Goal: Task Accomplishment & Management: Use online tool/utility

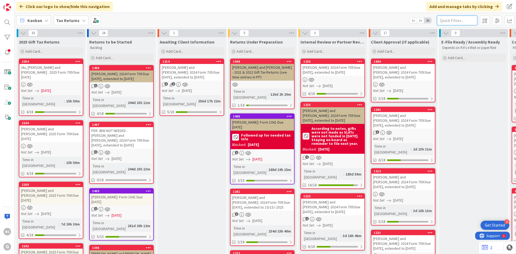
click at [461, 21] on input "text" at bounding box center [457, 21] width 40 height 10
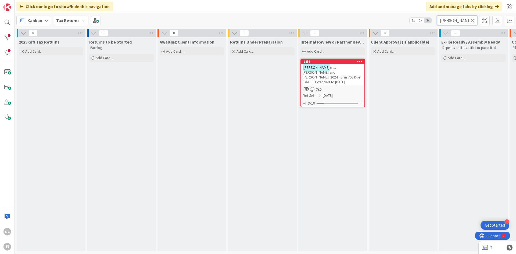
click at [458, 20] on input "[PERSON_NAME]" at bounding box center [457, 21] width 40 height 10
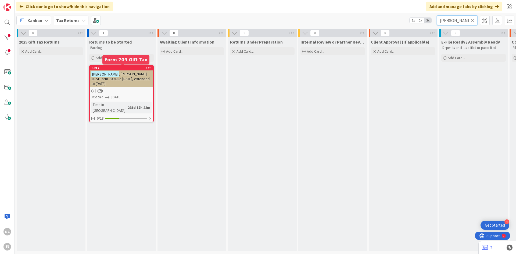
type input "[PERSON_NAME]"
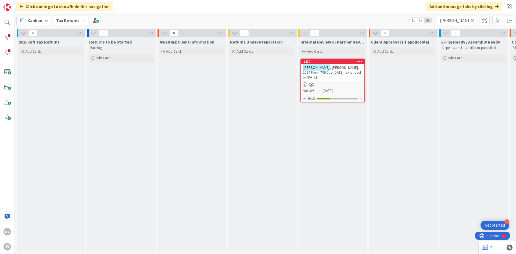
click at [471, 18] on icon at bounding box center [473, 20] width 4 height 5
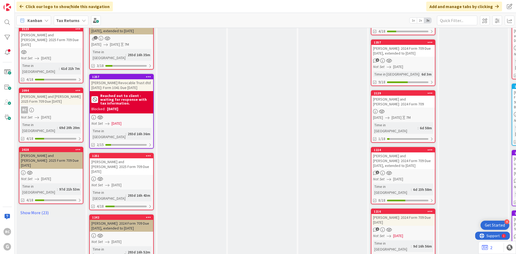
scroll to position [483, 0]
click at [107, 215] on div "1242" at bounding box center [122, 217] width 61 height 4
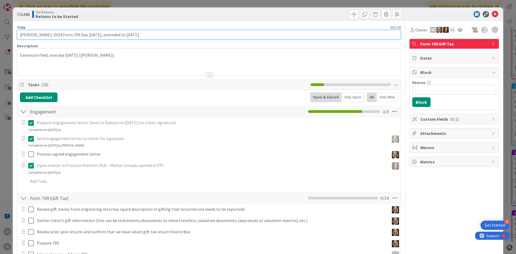
click at [21, 35] on input "[PERSON_NAME]: 2024 Form 709 Due [DATE], extended to [DATE]" at bounding box center [209, 35] width 384 height 10
type input "NOT NEEDED - [PERSON_NAME]: 2024 Form 709 Due [DATE], extended to [DATE]"
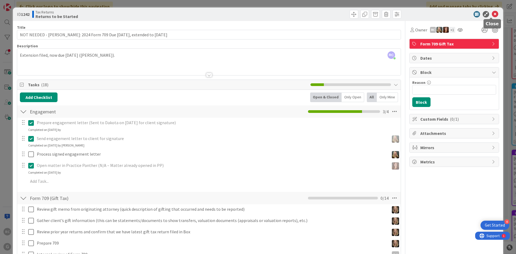
click at [492, 15] on icon at bounding box center [495, 14] width 6 height 6
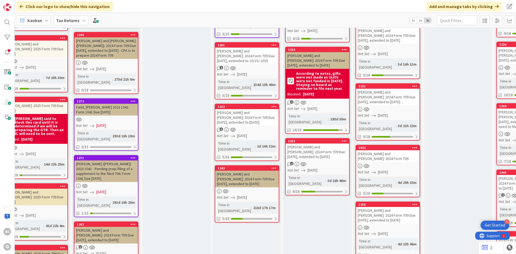
scroll to position [242, 15]
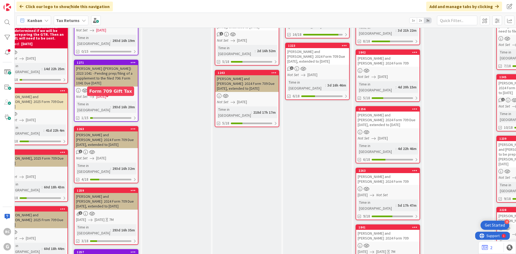
click at [96, 127] on div "1263" at bounding box center [107, 129] width 61 height 4
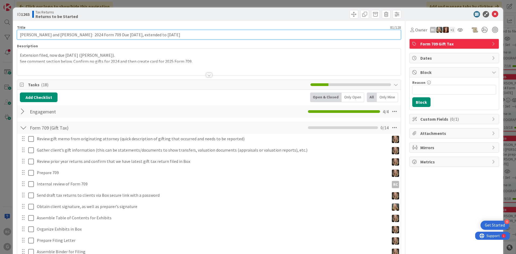
click at [83, 36] on input "[PERSON_NAME] and [PERSON_NAME]: 2024 Form 709 Due [DATE], extended to [DATE]" at bounding box center [209, 35] width 384 height 10
type input "[PERSON_NAME] and [PERSON_NAME]: 2025 Form 709 Due [DATE]"
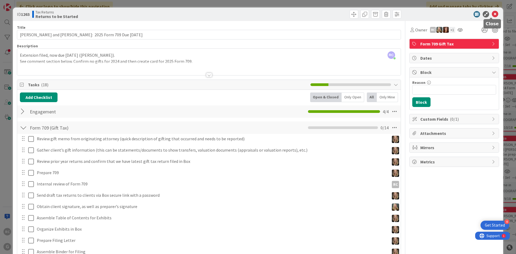
click at [492, 13] on icon at bounding box center [495, 14] width 6 height 6
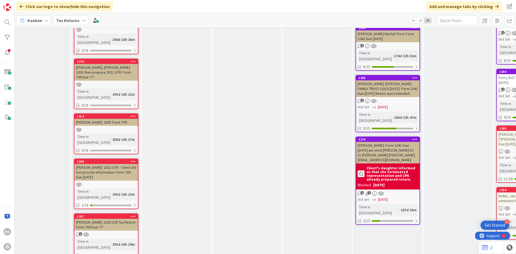
scroll to position [913, 15]
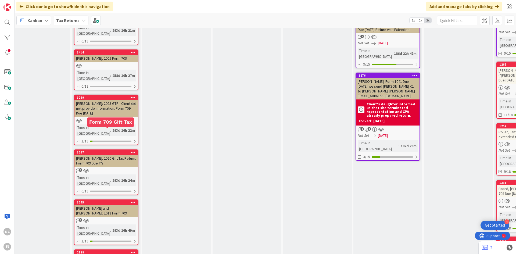
click at [94, 250] on div "2128" at bounding box center [107, 252] width 61 height 4
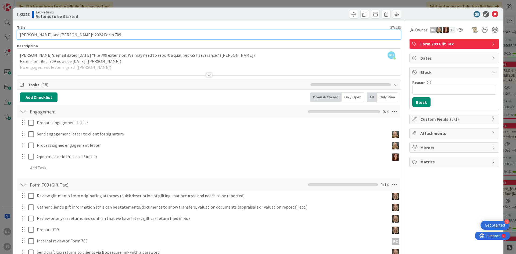
click at [69, 34] on input "[PERSON_NAME] and [PERSON_NAME]: 2024 Form 709" at bounding box center [209, 35] width 384 height 10
type input "[PERSON_NAME] and [PERSON_NAME]: 2025 Form 709"
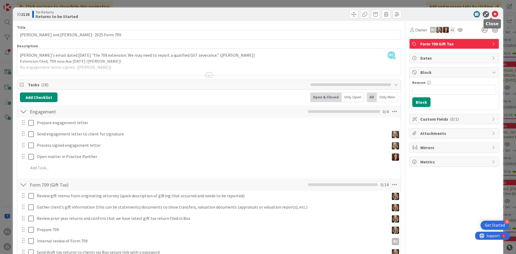
click at [492, 12] on icon at bounding box center [495, 14] width 6 height 6
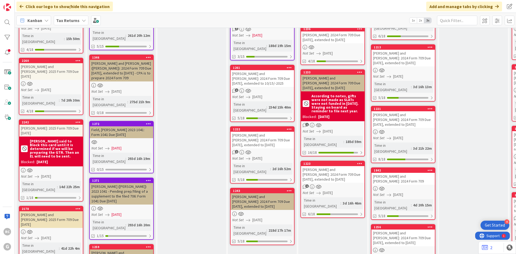
scroll to position [27, 0]
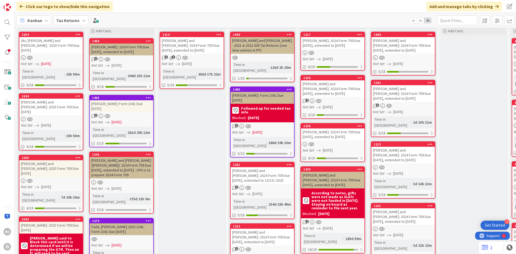
click at [268, 167] on div "[PERSON_NAME] and [PERSON_NAME]: 2024 Form 709 Due [DATE], extended to 10/15/-2…" at bounding box center [261, 175] width 63 height 17
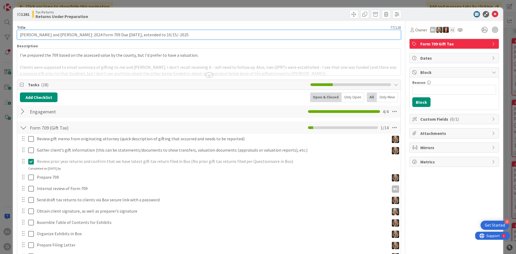
click at [19, 35] on input "[PERSON_NAME] and [PERSON_NAME]: 2024 Form 709 Due [DATE], extended to 10/15/-2…" at bounding box center [209, 35] width 384 height 10
type input "CPA is Preparing Return - [PERSON_NAME] and [PERSON_NAME]: 2024 Form 709 Due [D…"
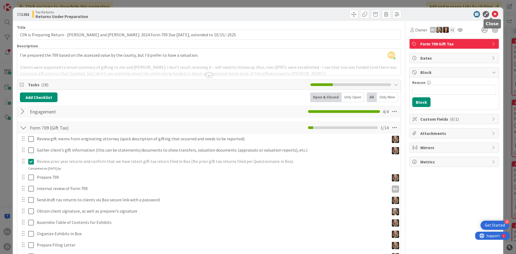
click at [492, 15] on icon at bounding box center [495, 14] width 6 height 6
